Goal: Task Accomplishment & Management: Use online tool/utility

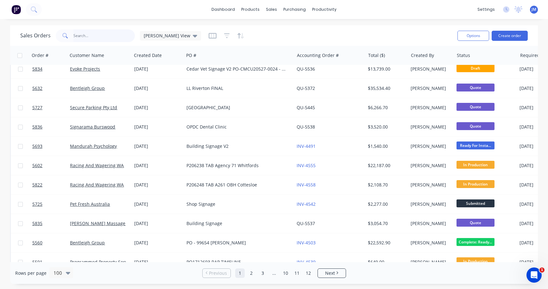
click at [114, 35] on input "text" at bounding box center [104, 35] width 62 height 13
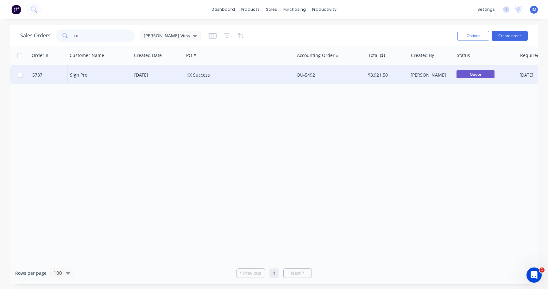
type input "kx"
click at [114, 72] on div "Sign Pro" at bounding box center [99, 75] width 64 height 19
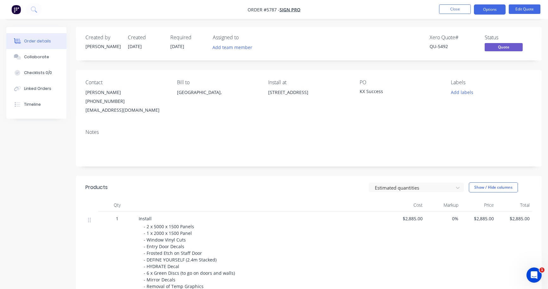
drag, startPoint x: 304, startPoint y: 102, endPoint x: 267, endPoint y: 92, distance: 38.8
click at [267, 92] on div "Contact Mark Badagoff (03) 9873 7319 design@signpro.com.au Bill to Australia, I…" at bounding box center [309, 97] width 466 height 54
copy div "2/1 Merino Entrance, Cockburn Central, WA 6164"
click at [449, 9] on button "Close" at bounding box center [455, 8] width 32 height 9
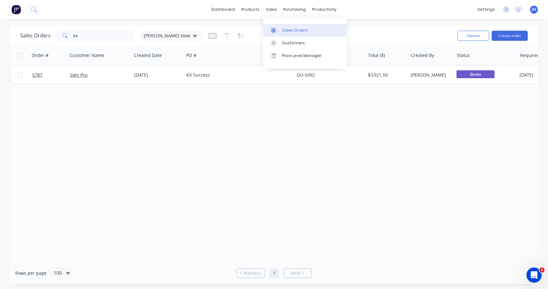
click at [297, 32] on div "Sales Orders" at bounding box center [295, 31] width 26 height 6
click at [102, 38] on input "kx" at bounding box center [104, 35] width 62 height 13
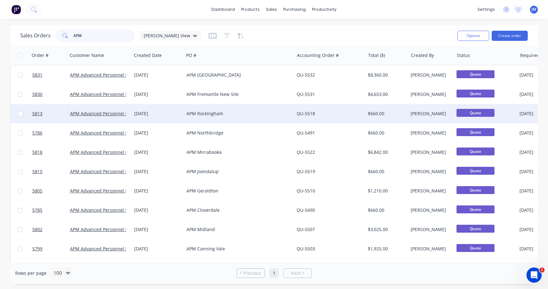
type input "APM"
click at [199, 110] on div "APM Rockingham" at bounding box center [239, 113] width 110 height 19
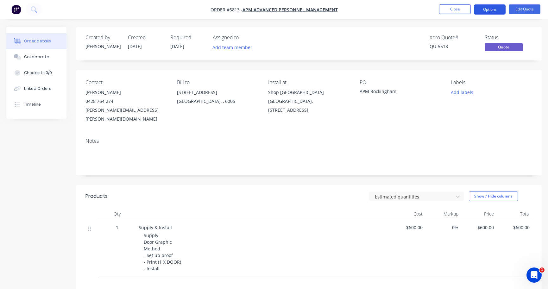
click at [500, 7] on button "Options" at bounding box center [490, 9] width 32 height 10
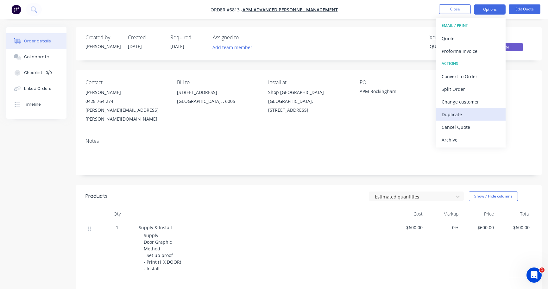
click at [485, 116] on div "Duplicate" at bounding box center [471, 114] width 58 height 9
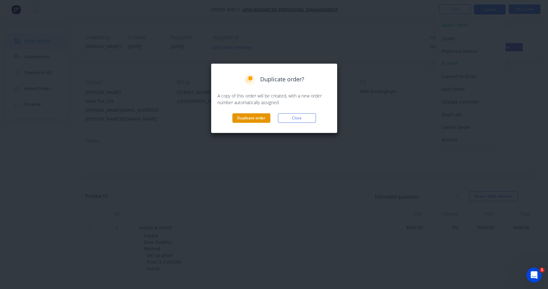
click at [256, 118] on button "Duplicate order" at bounding box center [251, 117] width 38 height 9
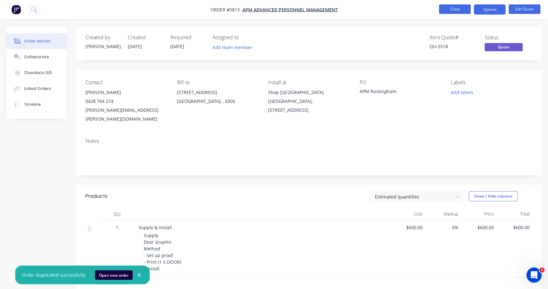
click at [457, 13] on button "Close" at bounding box center [455, 8] width 32 height 9
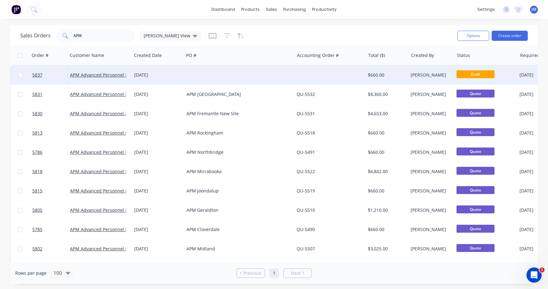
click at [290, 76] on div at bounding box center [239, 75] width 110 height 19
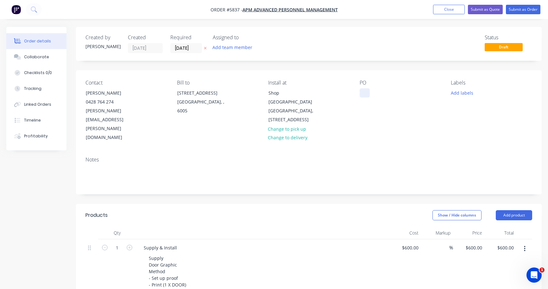
click at [364, 92] on div at bounding box center [365, 92] width 10 height 9
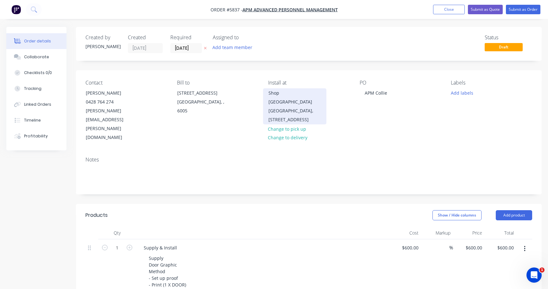
click at [300, 105] on div "Shop T135 Rockingham Shopping Centre Chalgrove Street Entrance, 1 Council Ave, …" at bounding box center [295, 106] width 53 height 35
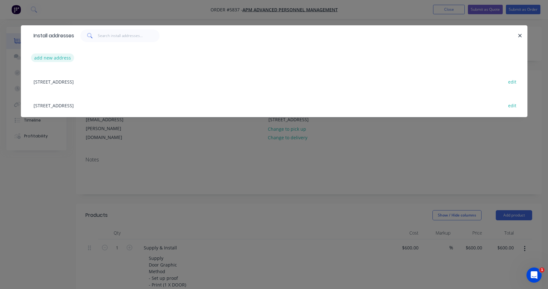
click at [55, 60] on button "add new address" at bounding box center [52, 58] width 43 height 9
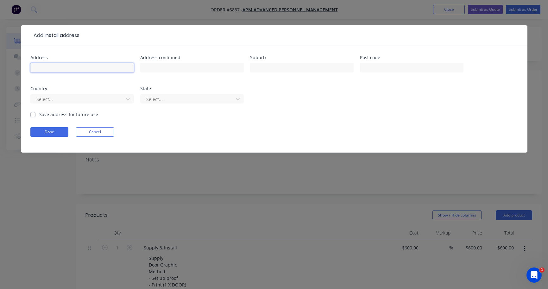
click at [53, 70] on input "text" at bounding box center [82, 67] width 104 height 9
paste input "Unit 1/88 Johnston St, Collie WA 6225"
type input "Unit 1/88 Johnston St, Collie WA 6225"
click at [52, 129] on button "Done" at bounding box center [49, 131] width 38 height 9
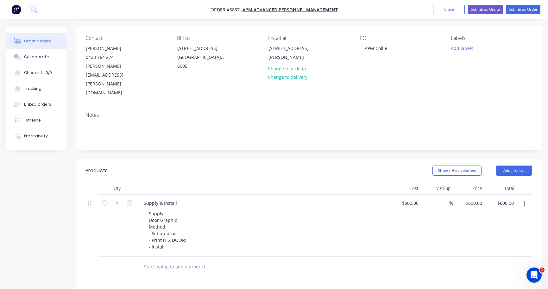
scroll to position [46, 0]
click at [113, 0] on nav "Order #5837 - APM Advanced Personnel Management Add product Close Submit as Quo…" at bounding box center [274, 9] width 548 height 19
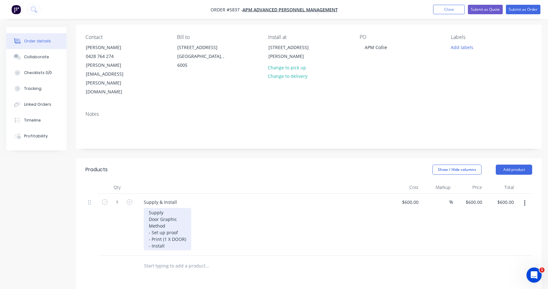
click at [175, 219] on div "Supply Door Graphic Method - Set up proof - Print (1 X DOOR) - Install" at bounding box center [167, 229] width 47 height 42
click at [171, 212] on div "Supply Door Graphic Method - Set up proof - Print (1 X DOOR) - Install Regional…" at bounding box center [167, 236] width 47 height 56
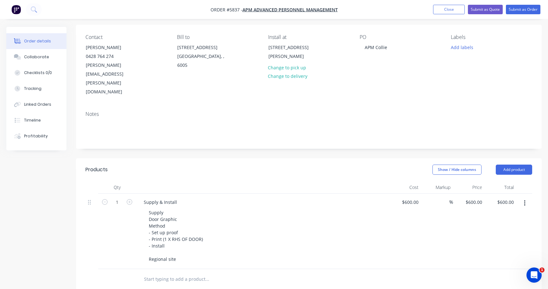
click at [415, 194] on div "$600.00 $600.00" at bounding box center [405, 231] width 32 height 75
click at [412, 198] on input "600" at bounding box center [415, 202] width 11 height 9
type input "$1,100.00"
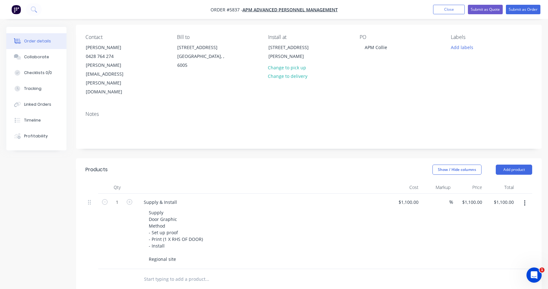
click at [373, 232] on div "Supply Door Graphic Method - Set up proof - Print (1 X RHS OF DOOR) - Install R…" at bounding box center [265, 236] width 243 height 56
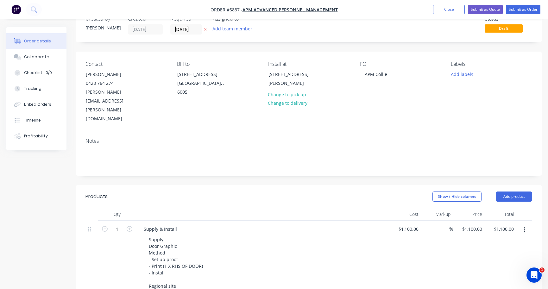
scroll to position [11, 0]
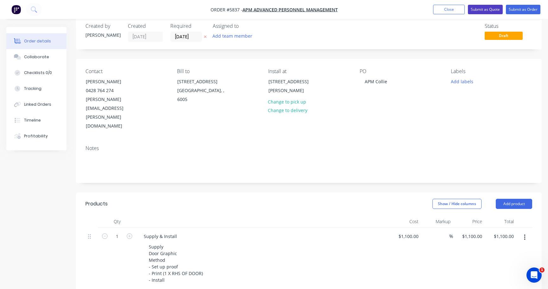
click at [490, 10] on button "Submit as Quote" at bounding box center [485, 9] width 35 height 9
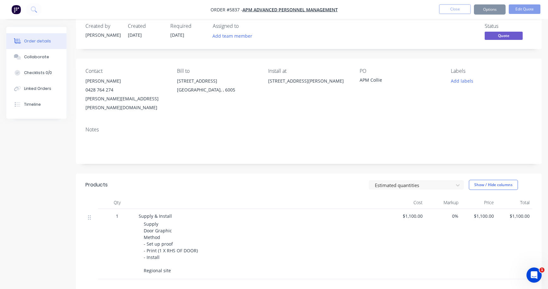
scroll to position [0, 0]
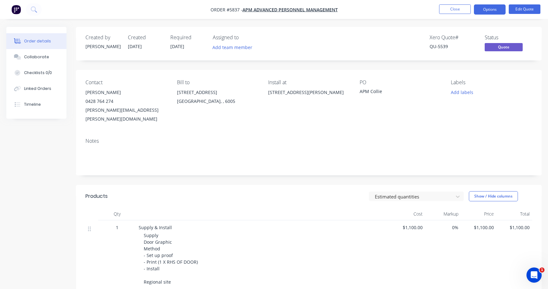
click at [490, 10] on button "Options" at bounding box center [490, 9] width 32 height 10
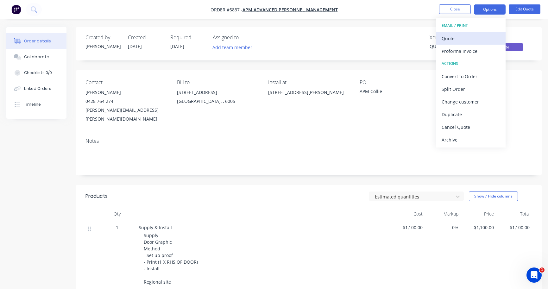
click at [486, 35] on div "Quote" at bounding box center [471, 38] width 58 height 9
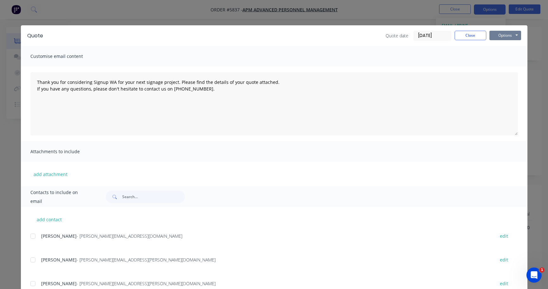
click at [507, 35] on button "Options" at bounding box center [506, 35] width 32 height 9
click at [505, 57] on button "Print" at bounding box center [510, 57] width 41 height 10
type textarea "Thank you for considering Signup WA for your next signage project. Please find …"
click at [465, 36] on button "Close" at bounding box center [471, 35] width 32 height 9
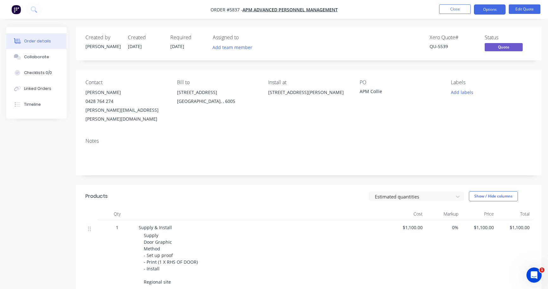
click at [459, 15] on nav "Order #5837 - APM Advanced Personnel Management Close Options Edit Quote" at bounding box center [274, 9] width 548 height 19
click at [453, 9] on button "Close" at bounding box center [455, 8] width 32 height 9
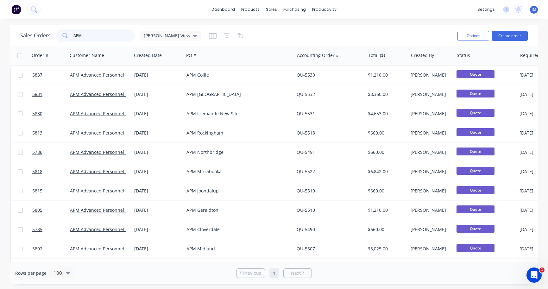
click at [92, 37] on input "APM" at bounding box center [104, 35] width 62 height 13
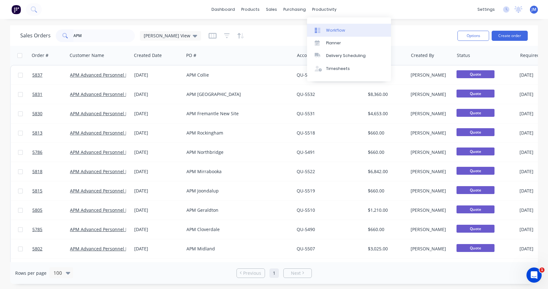
click at [330, 28] on div "Workflow" at bounding box center [335, 31] width 19 height 6
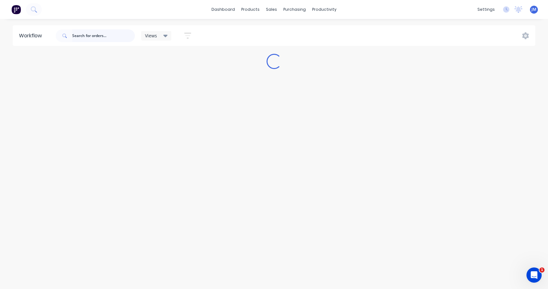
click at [108, 35] on input "text" at bounding box center [103, 35] width 63 height 13
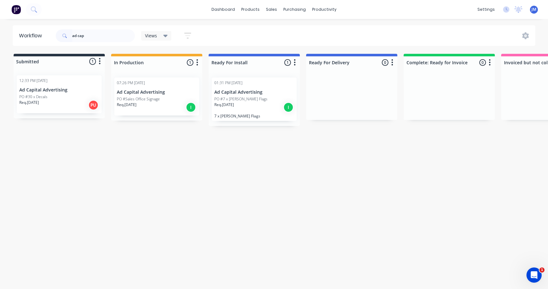
click at [153, 101] on p "PO #Sales Office Signage" at bounding box center [138, 99] width 43 height 6
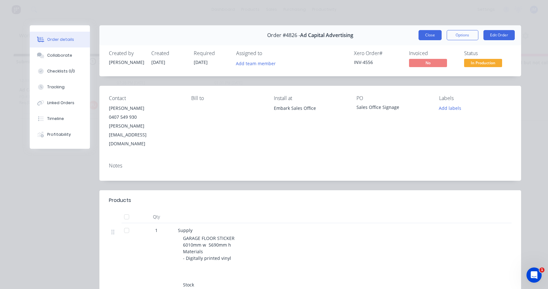
click at [429, 38] on button "Close" at bounding box center [430, 35] width 23 height 10
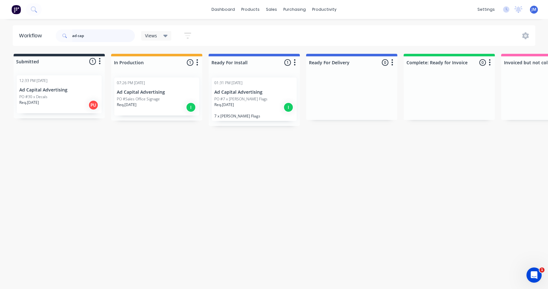
click at [100, 34] on input "ad cap" at bounding box center [103, 35] width 63 height 13
type input "a"
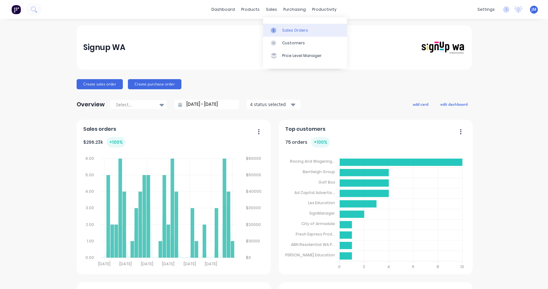
click at [287, 28] on div "Sales Orders" at bounding box center [295, 31] width 26 height 6
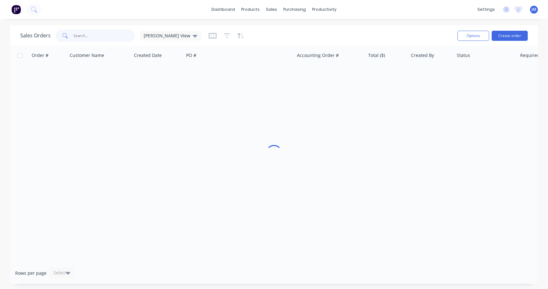
click at [106, 33] on input "text" at bounding box center [104, 35] width 62 height 13
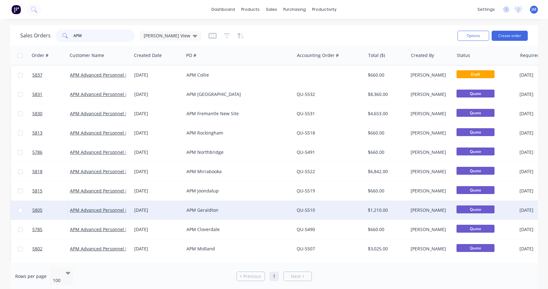
type input "APM"
click at [193, 209] on div "APM Geraldton" at bounding box center [237, 210] width 100 height 6
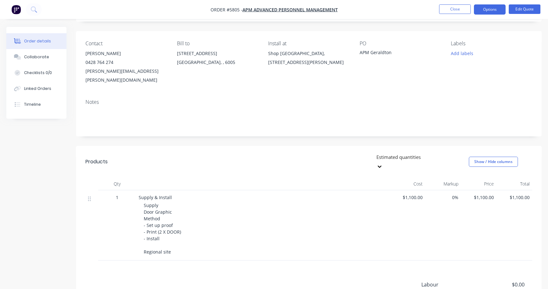
scroll to position [39, 0]
drag, startPoint x: 170, startPoint y: 233, endPoint x: 143, endPoint y: 233, distance: 27.2
click at [143, 233] on div "Supply & Install Supply Door Graphic Method - Set up proof - Print (2 X DOOR) -…" at bounding box center [262, 225] width 253 height 70
copy span "Regional site"
